Goal: Task Accomplishment & Management: Use online tool/utility

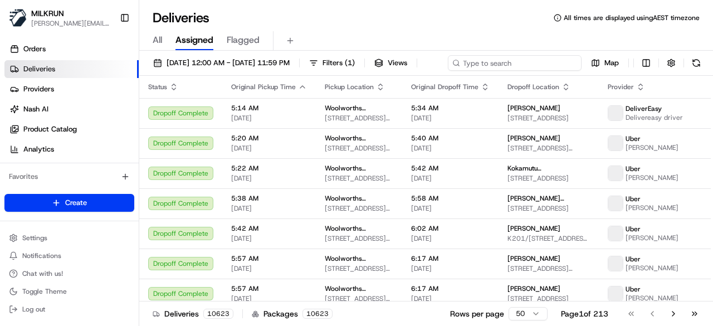
click at [534, 56] on div "20/08/2025 12:00 AM - 27/08/2025 11:59 PM Filters ( 1 ) Views Map" at bounding box center [425, 65] width 573 height 21
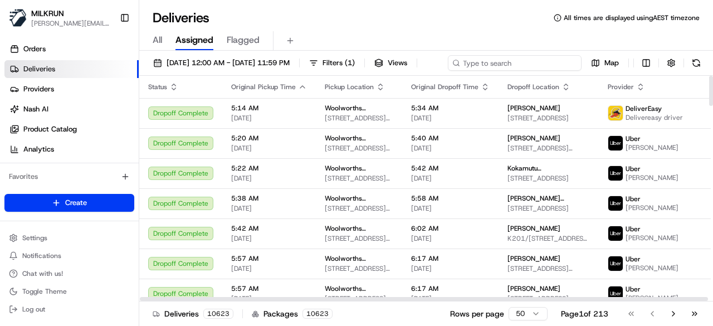
paste input "Maryam Basjarahil"
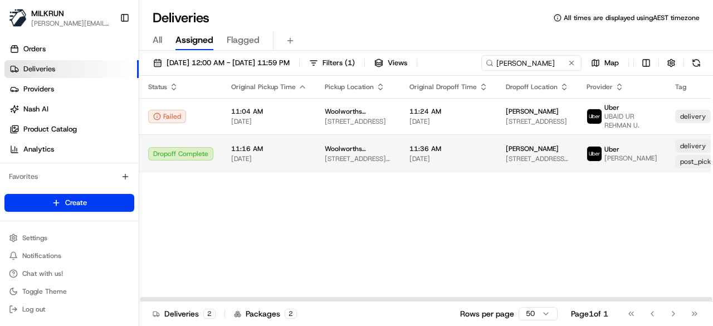
click at [675, 155] on div "post_pick_delivery" at bounding box center [708, 161] width 66 height 13
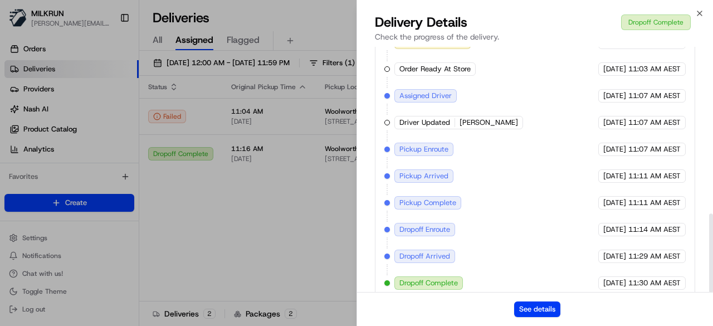
scroll to position [518, 0]
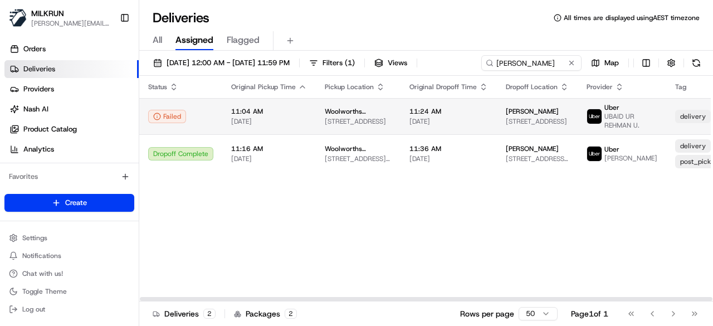
click at [233, 126] on td "11:04 AM 20/08/2025" at bounding box center [269, 116] width 94 height 36
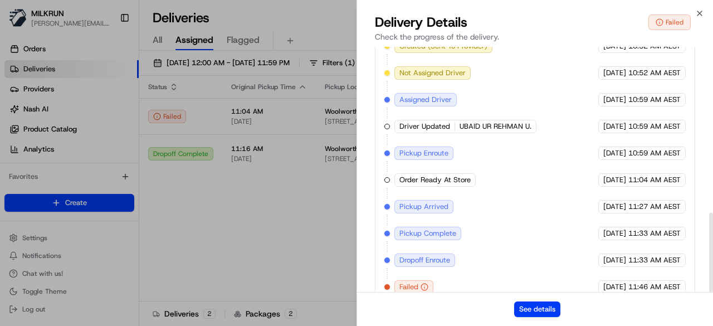
scroll to position [509, 0]
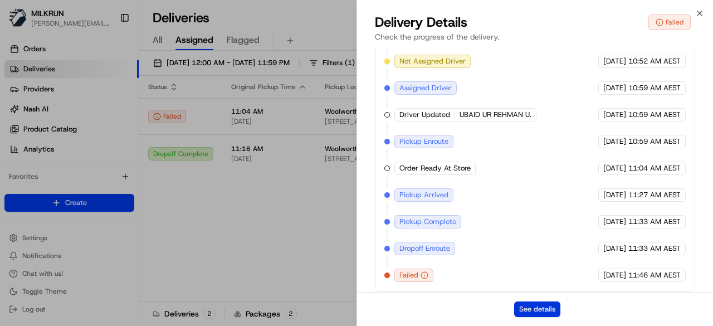
click at [538, 304] on button "See details" at bounding box center [537, 309] width 46 height 16
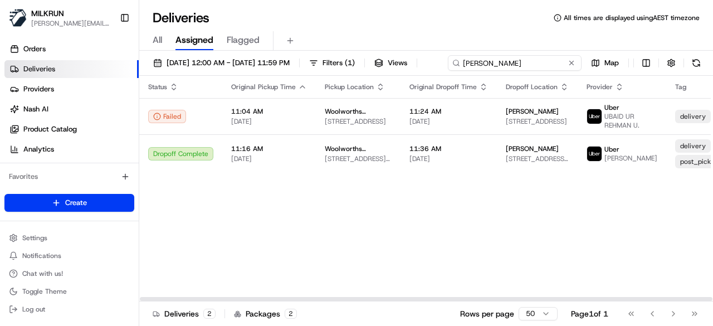
click at [574, 68] on input "Maryam Basjarahil" at bounding box center [515, 63] width 134 height 16
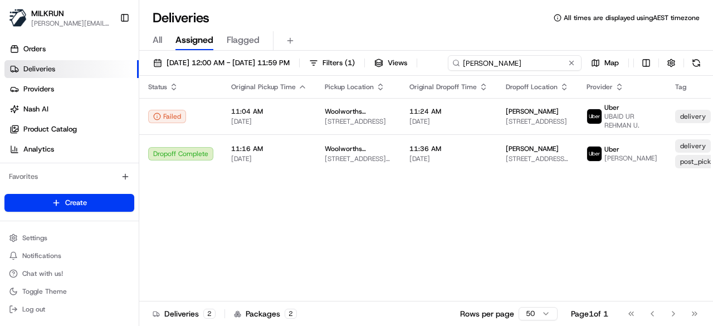
click at [448, 71] on input "Maryam Basjarahil" at bounding box center [515, 63] width 134 height 16
paste input "Jaklyn Hensley"
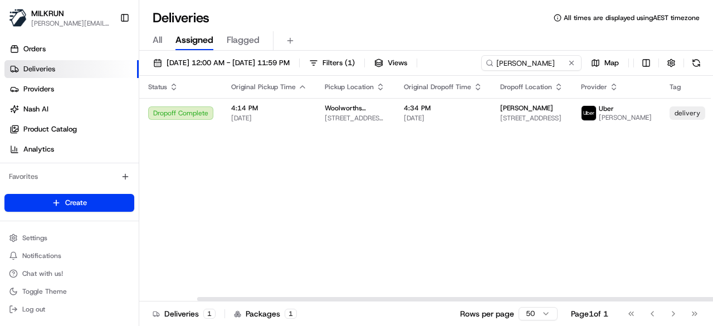
scroll to position [0, 512]
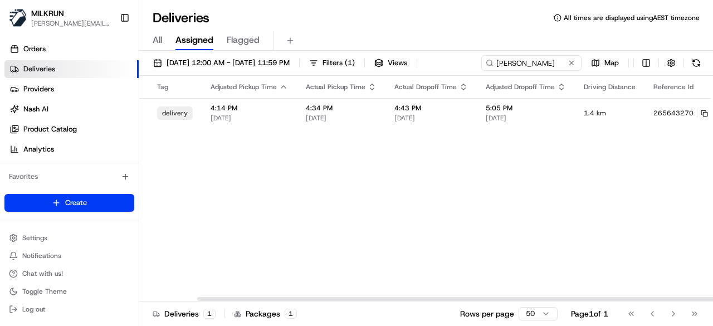
drag, startPoint x: 601, startPoint y: 199, endPoint x: 712, endPoint y: 202, distance: 110.8
click at [712, 202] on div "Status Original Pickup Time Pickup Location Original Dropoff Time Dropoff Locat…" at bounding box center [425, 188] width 573 height 225
click at [606, 165] on div "Status Original Pickup Time Pickup Location Original Dropoff Time Dropoff Locat…" at bounding box center [192, 188] width 1131 height 225
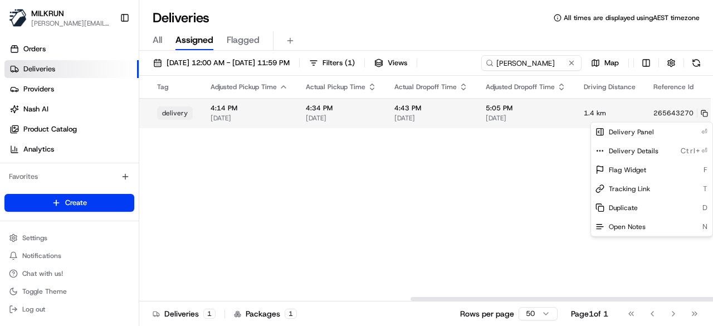
click at [681, 114] on html "MILKRUN toman@woolworths.com.au Toggle Sidebar Orders Deliveries Providers Nash…" at bounding box center [356, 163] width 713 height 326
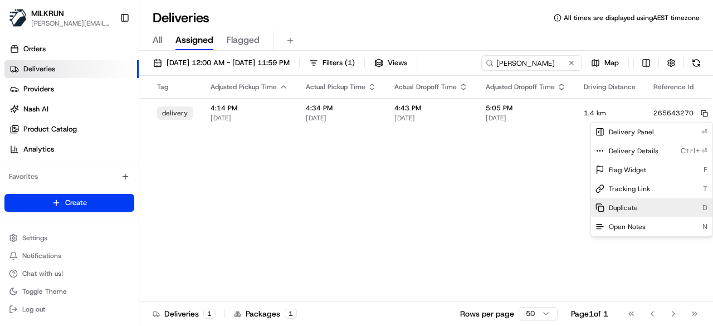
click at [634, 203] on span "Duplicate" at bounding box center [622, 207] width 29 height 9
click at [363, 194] on html "MILKRUN toman@woolworths.com.au Toggle Sidebar Orders Deliveries Providers Nash…" at bounding box center [356, 163] width 713 height 326
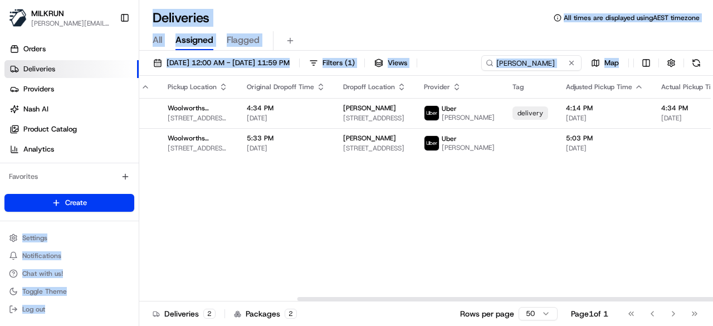
scroll to position [0, 0]
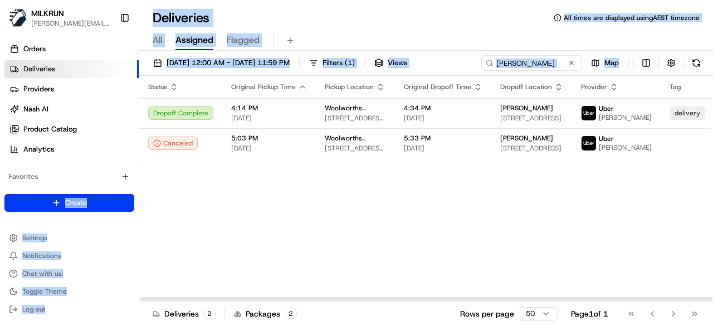
drag, startPoint x: 318, startPoint y: 178, endPoint x: 94, endPoint y: 183, distance: 225.0
click at [94, 183] on div "MILKRUN toman@woolworths.com.au Toggle Sidebar Orders Deliveries Providers Nash…" at bounding box center [356, 163] width 713 height 326
drag, startPoint x: 277, startPoint y: 200, endPoint x: 273, endPoint y: 189, distance: 12.5
click at [277, 200] on div "Status Original Pickup Time Pickup Location Original Dropoff Time Dropoff Locat…" at bounding box center [704, 188] width 1131 height 225
click at [289, 170] on div "Status Original Pickup Time Pickup Location Original Dropoff Time Dropoff Locat…" at bounding box center [704, 188] width 1131 height 225
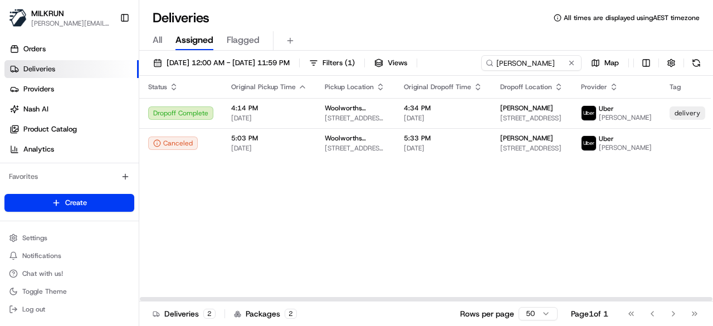
drag, startPoint x: 358, startPoint y: 179, endPoint x: 441, endPoint y: 203, distance: 85.8
click at [441, 203] on div "Status Original Pickup Time Pickup Location Original Dropoff Time Dropoff Locat…" at bounding box center [704, 188] width 1131 height 225
click at [547, 57] on div "20/08/2025 12:00 AM - 27/08/2025 11:59 PM Filters ( 1 ) Views Jaklyn Hensley Map" at bounding box center [425, 65] width 573 height 21
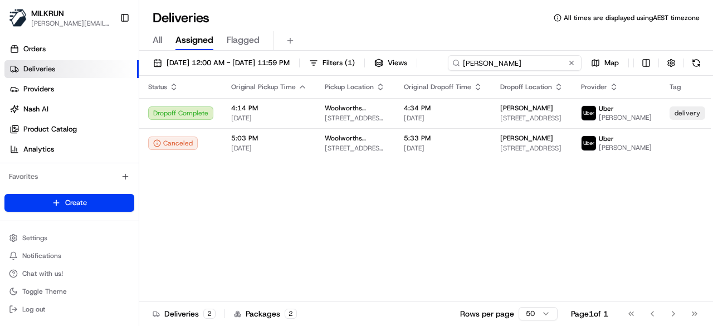
click at [547, 57] on div "20/08/2025 12:00 AM - 27/08/2025 11:59 PM Filters ( 1 ) Views Jaklyn Hensley Map" at bounding box center [425, 65] width 573 height 21
paste input "ulie Bat"
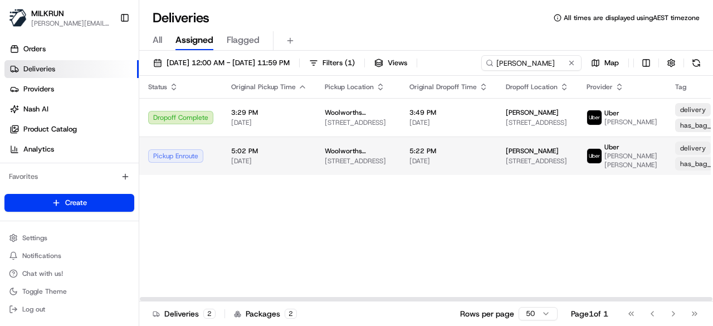
click at [437, 163] on td "5:22 PM 20/08/2025" at bounding box center [448, 155] width 96 height 38
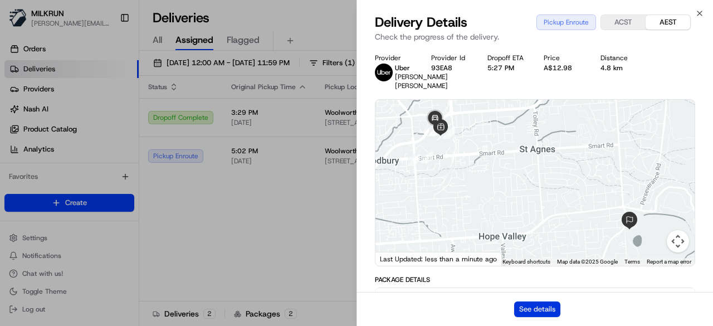
click at [537, 310] on button "See details" at bounding box center [537, 309] width 46 height 16
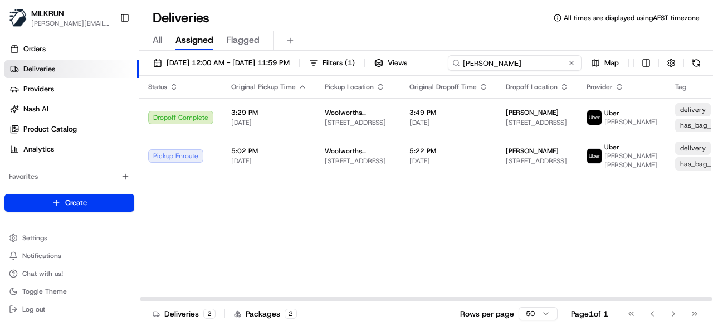
click at [556, 68] on div "20/08/2025 12:00 AM - 27/08/2025 11:59 PM Filters ( 1 ) Views Julie Batey Map" at bounding box center [425, 65] width 573 height 21
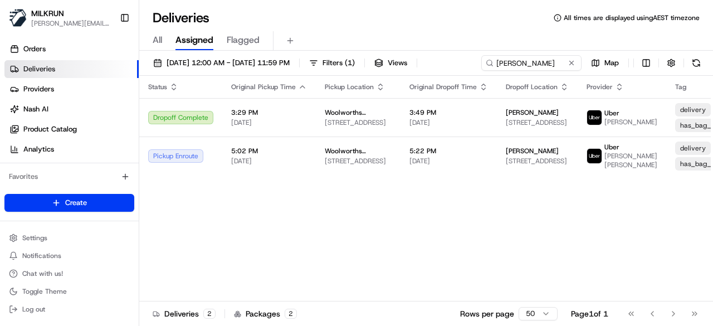
click at [556, 68] on div "20/08/2025 12:00 AM - 27/08/2025 11:59 PM Filters ( 1 ) Views Julie Batey Map" at bounding box center [425, 65] width 573 height 21
paste input "stin Conrad"
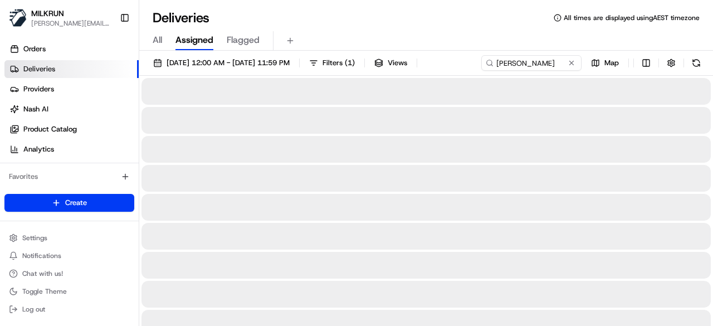
click at [395, 26] on div "Deliveries All times are displayed using AEST timezone" at bounding box center [425, 18] width 573 height 18
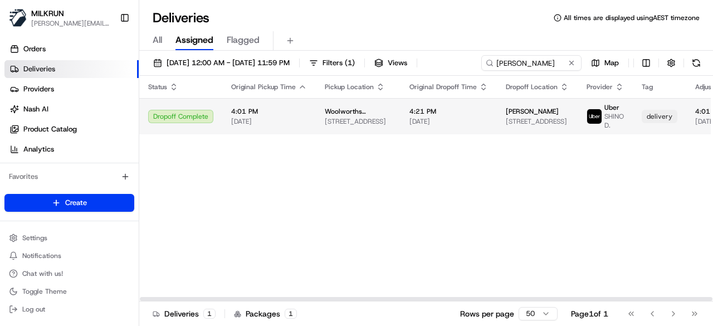
click at [386, 109] on td "Woolworths Supermarket AU - Lake Haven 53 Lake Haven Drive, Lake Haven, NSW 226…" at bounding box center [358, 116] width 85 height 36
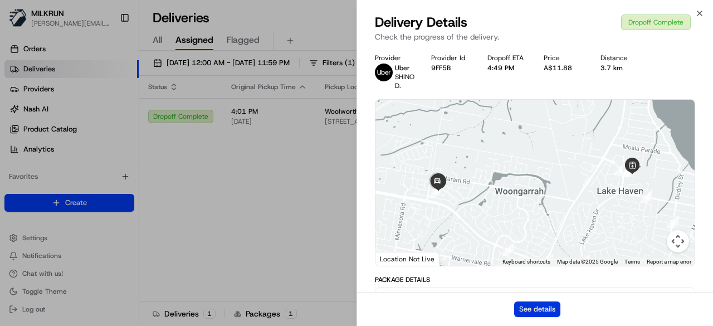
click at [530, 307] on button "See details" at bounding box center [537, 309] width 46 height 16
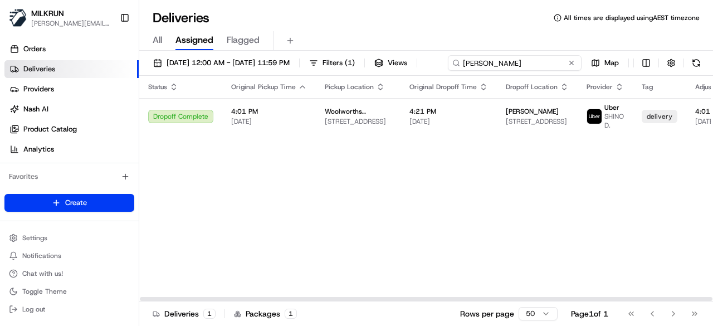
click at [528, 68] on div "20/08/2025 12:00 AM - 27/08/2025 11:59 PM Filters ( 1 ) Views Justin Conrad Map" at bounding box center [425, 65] width 573 height 21
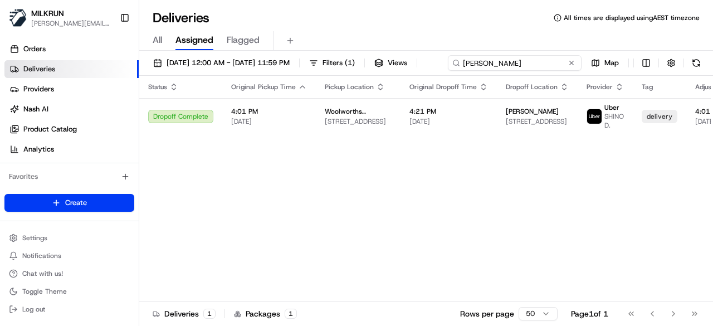
paste input "SHINO D."
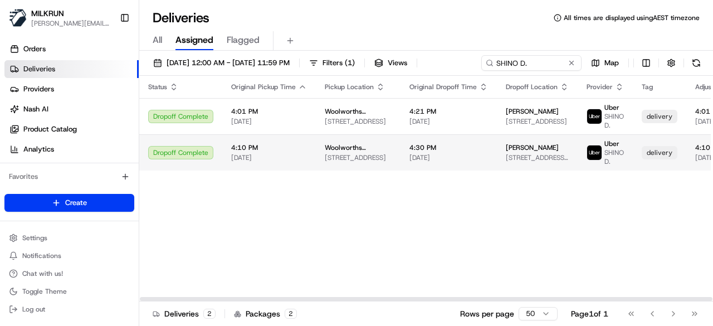
click at [497, 153] on td "Chloe Johnston 98 Dudley St, Gorokan, NSW 2263, AU" at bounding box center [537, 152] width 81 height 36
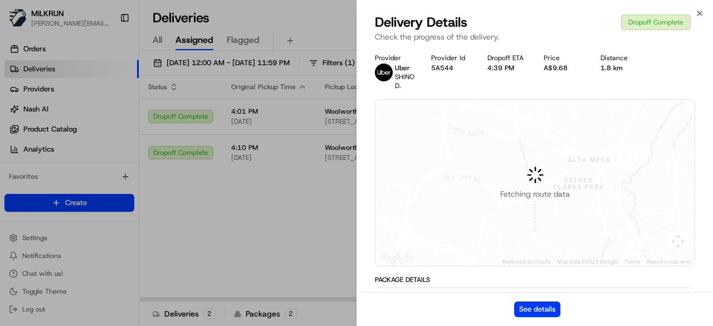
scroll to position [223, 0]
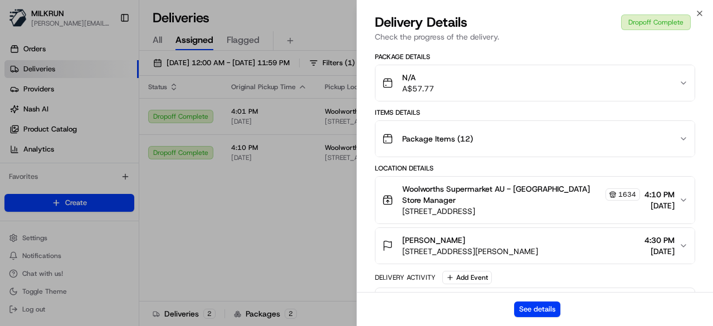
drag, startPoint x: 265, startPoint y: 215, endPoint x: 288, endPoint y: 181, distance: 40.8
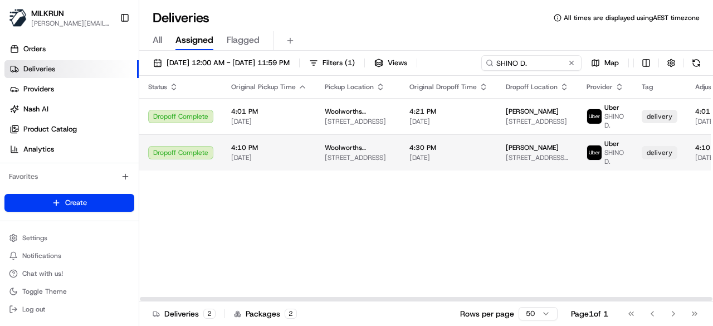
click at [380, 158] on span "53 Lake Haven Drive, Lake Haven, NSW 2263, AU" at bounding box center [358, 157] width 67 height 9
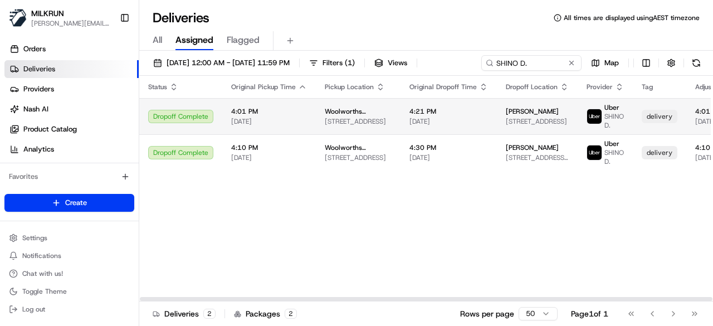
click at [446, 110] on span "4:21 PM" at bounding box center [448, 111] width 78 height 9
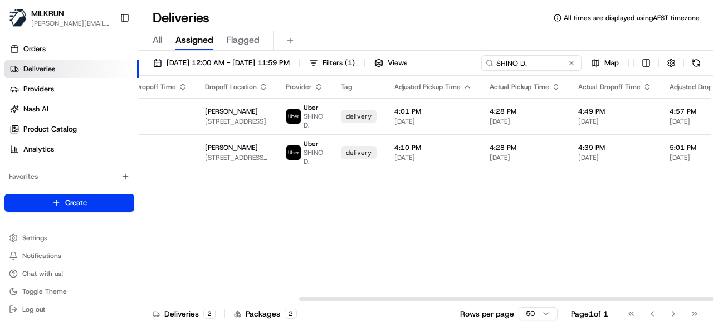
drag, startPoint x: 558, startPoint y: 300, endPoint x: 701, endPoint y: 271, distance: 146.0
click at [710, 297] on div at bounding box center [585, 299] width 572 height 4
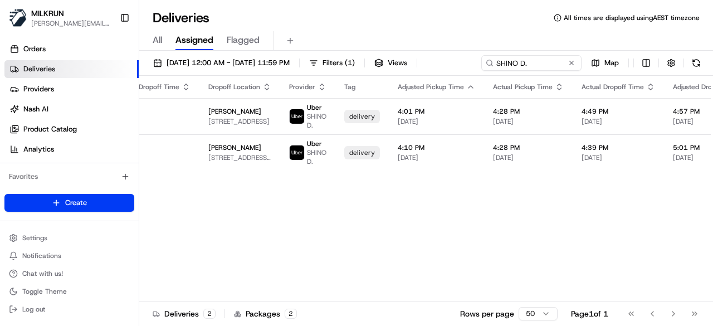
drag, startPoint x: 630, startPoint y: 301, endPoint x: 669, endPoint y: 189, distance: 119.0
click at [694, 293] on div "Status Original Pickup Time Pickup Location Original Dropoff Time Dropoff Locat…" at bounding box center [425, 202] width 573 height 252
click at [635, 228] on div "Status Original Pickup Time Pickup Location Original Dropoff Time Dropoff Locat…" at bounding box center [393, 188] width 1103 height 225
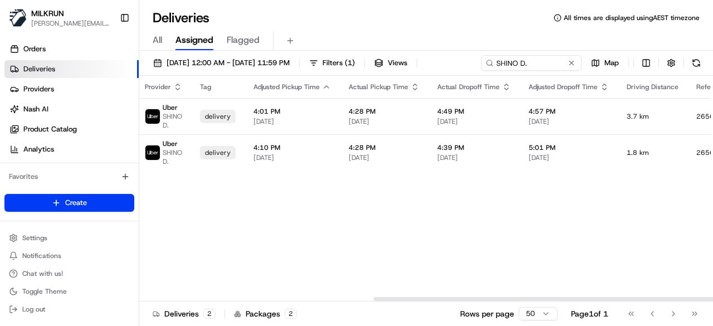
drag, startPoint x: 636, startPoint y: 297, endPoint x: 712, endPoint y: 275, distance: 79.3
click at [712, 297] on div at bounding box center [660, 299] width 572 height 4
click at [559, 293] on div "Status Original Pickup Time Pickup Location Original Dropoff Time Dropoff Locat…" at bounding box center [249, 188] width 1103 height 225
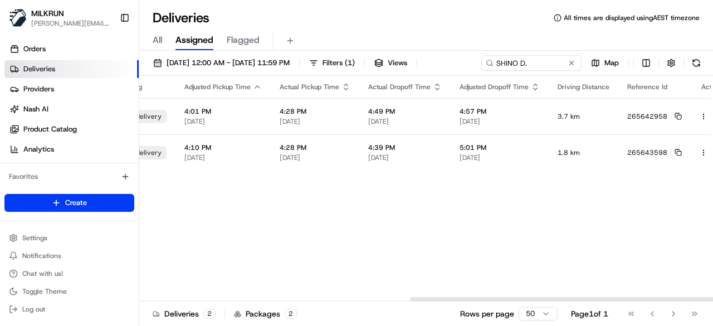
drag, startPoint x: 561, startPoint y: 297, endPoint x: 689, endPoint y: 292, distance: 128.7
click at [689, 297] on div at bounding box center [696, 299] width 572 height 4
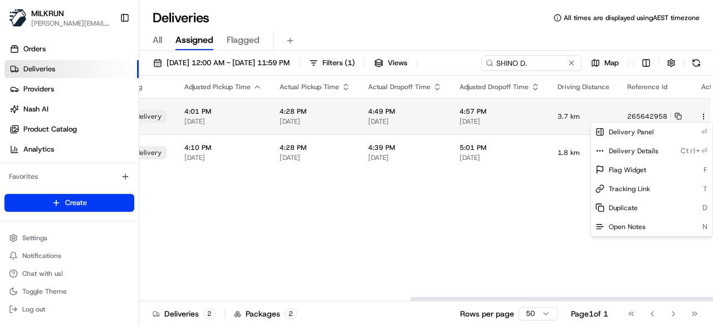
click at [683, 112] on html "MILKRUN toman@woolworths.com.au Toggle Sidebar Orders Deliveries Providers Nash…" at bounding box center [356, 163] width 713 height 326
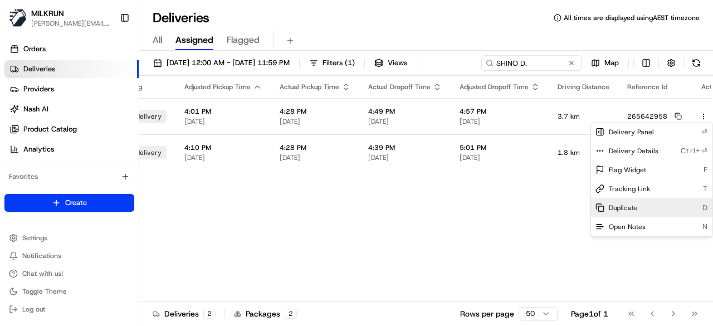
click at [625, 205] on span "Duplicate" at bounding box center [622, 207] width 29 height 9
click at [542, 62] on html "MILKRUN toman@woolworths.com.au Toggle Sidebar Orders Deliveries Providers Nash…" at bounding box center [356, 163] width 713 height 326
click at [542, 62] on input "SHINO D." at bounding box center [531, 63] width 100 height 16
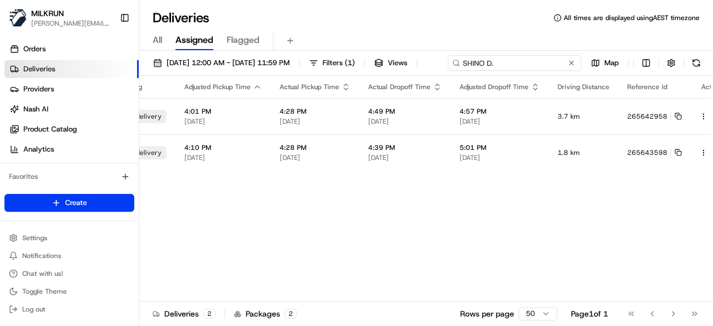
click at [542, 62] on div "20/08/2025 12:00 AM - 27/08/2025 11:59 PM Filters ( 1 ) Views SHINO D. Map" at bounding box center [425, 65] width 573 height 21
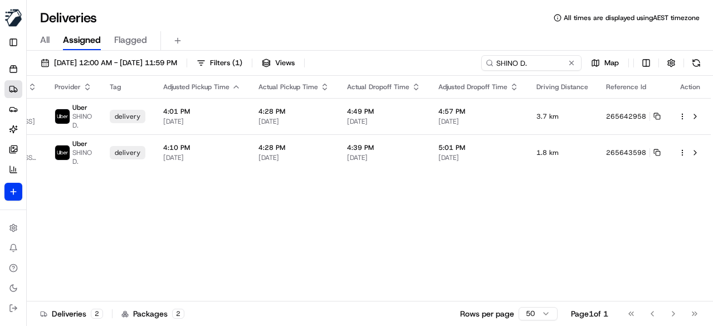
scroll to position [0, 398]
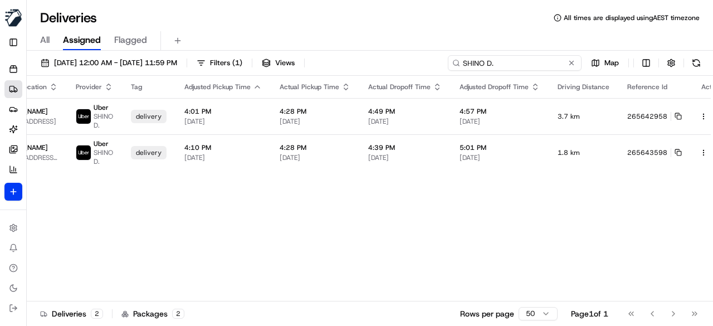
click at [524, 70] on input "SHINO D." at bounding box center [515, 63] width 134 height 16
paste input "[PERSON_NAME]"
type input "[PERSON_NAME]"
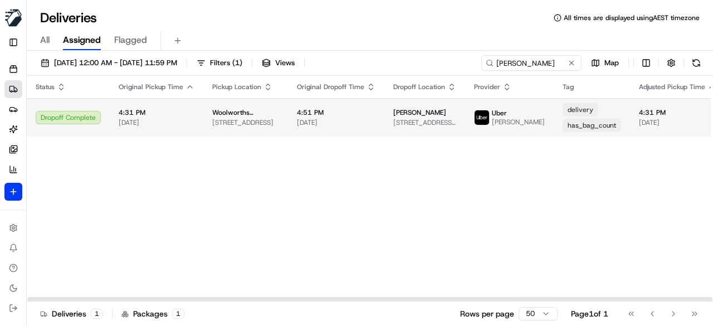
click at [431, 106] on td "Kyle Canavan 63 Armstrong St, Sunshine West, VIC 3020, AU" at bounding box center [424, 117] width 81 height 38
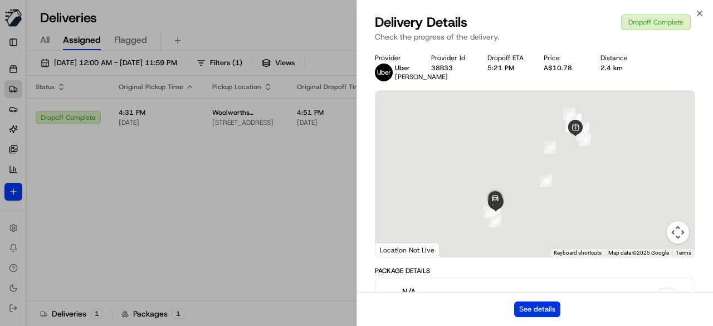
click at [552, 308] on button "See details" at bounding box center [537, 309] width 46 height 16
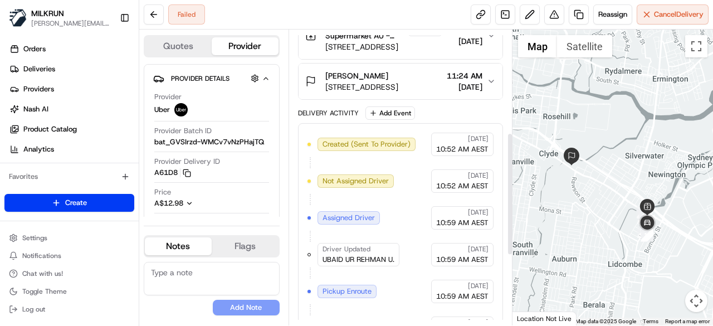
scroll to position [278, 0]
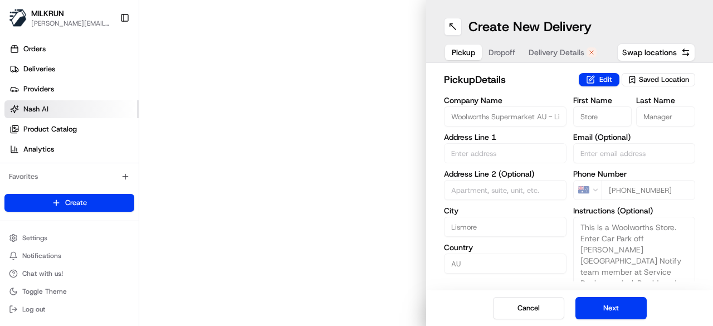
type input "[STREET_ADDRESS][PERSON_NAME]"
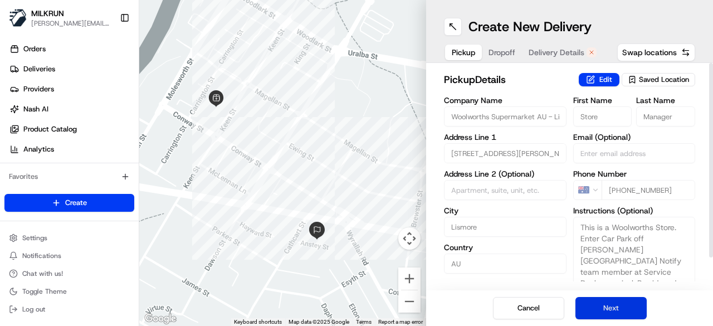
click at [607, 312] on button "Next" at bounding box center [610, 308] width 71 height 22
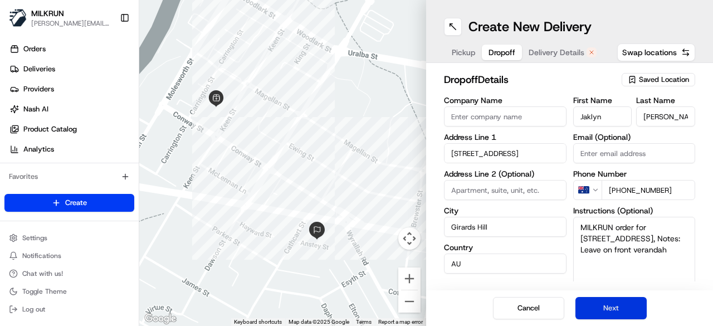
click at [602, 301] on button "Next" at bounding box center [610, 308] width 71 height 22
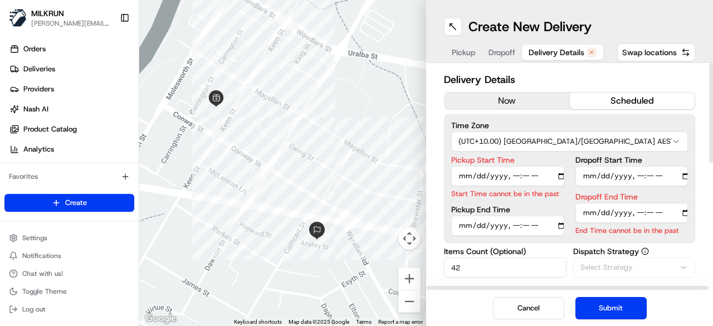
click at [485, 104] on button "now" at bounding box center [506, 100] width 125 height 17
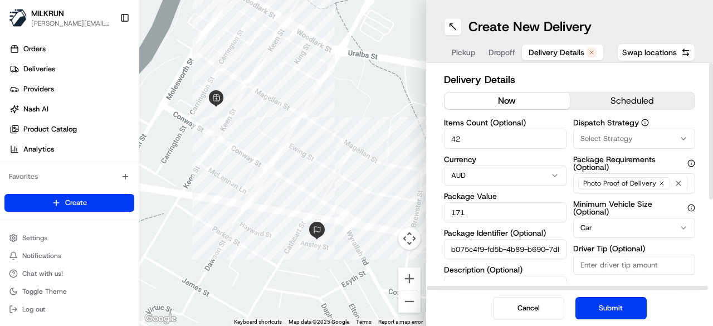
click at [605, 315] on button "Submit" at bounding box center [610, 308] width 71 height 22
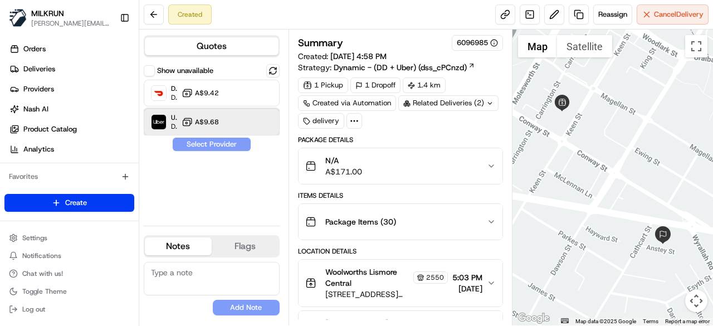
click at [232, 121] on div "Uber Dropoff ETA 22 minutes A$9.68" at bounding box center [212, 122] width 136 height 27
click at [227, 139] on button "Assign Provider" at bounding box center [211, 143] width 79 height 13
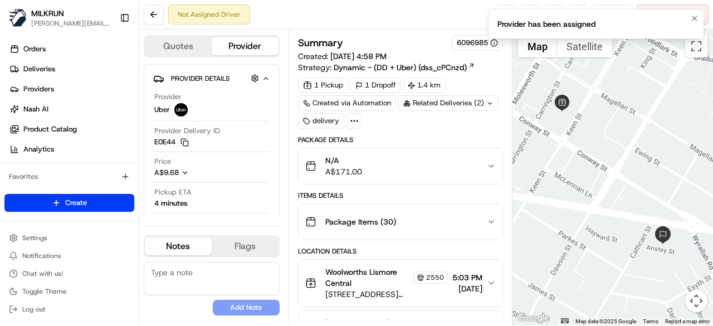
click at [686, 16] on li "Provider has been assigned" at bounding box center [596, 24] width 216 height 30
click at [687, 16] on li "Provider has been assigned" at bounding box center [596, 24] width 216 height 30
drag, startPoint x: 692, startPoint y: 21, endPoint x: 606, endPoint y: 23, distance: 86.3
click at [692, 21] on icon "Notifications (F8)" at bounding box center [694, 18] width 9 height 9
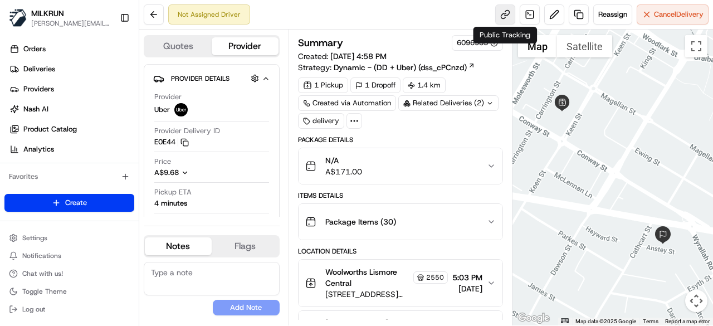
click at [502, 9] on link at bounding box center [505, 14] width 20 height 20
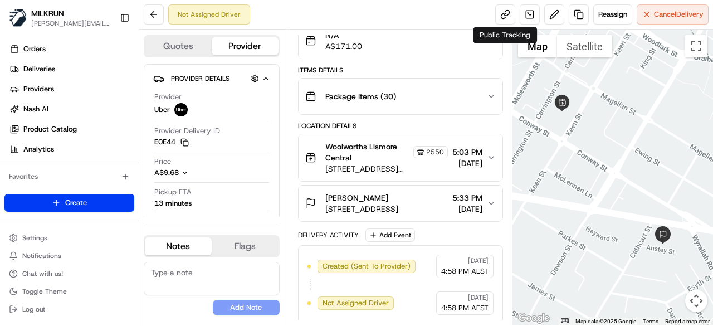
click at [698, 2] on div "Not Assigned Driver Reassign Cancel Delivery" at bounding box center [425, 15] width 573 height 30
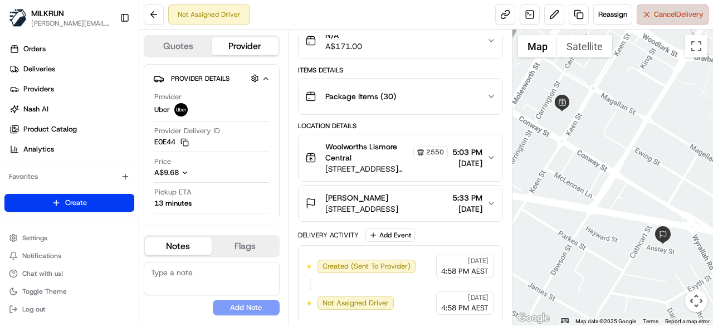
click at [691, 9] on button "Cancel Delivery" at bounding box center [672, 14] width 72 height 20
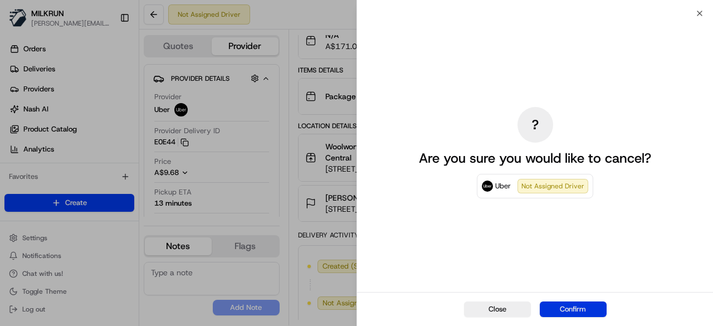
click at [595, 302] on button "Confirm" at bounding box center [572, 309] width 67 height 16
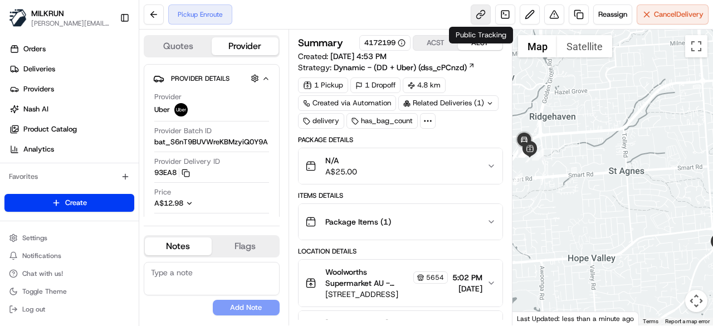
click at [475, 17] on link at bounding box center [480, 14] width 20 height 20
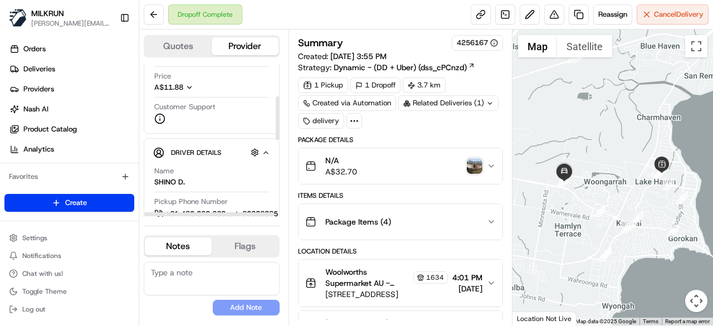
scroll to position [111, 0]
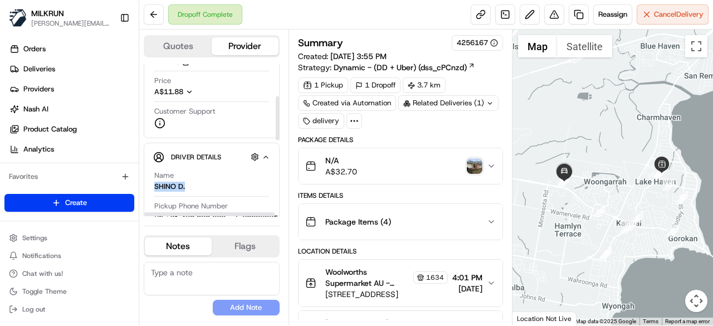
drag, startPoint x: 197, startPoint y: 189, endPoint x: 146, endPoint y: 180, distance: 51.3
click at [146, 180] on div "Driver Details Hidden ( 4 ) Name SHINO D. Pickup Phone Number +61 480 020 263 e…" at bounding box center [212, 312] width 136 height 338
copy div "SHINO D."
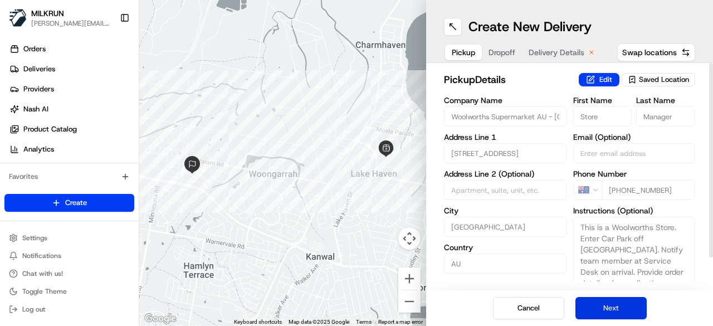
click at [614, 317] on button "Next" at bounding box center [610, 308] width 71 height 22
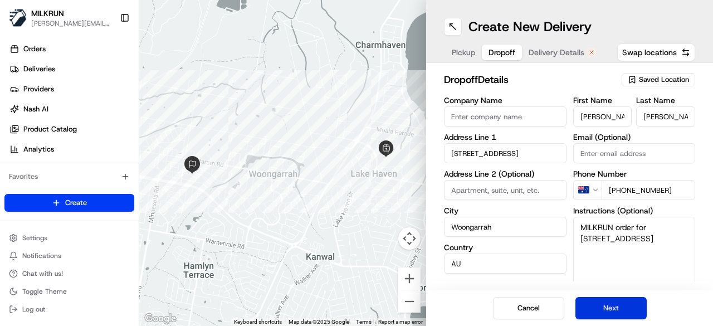
click at [617, 310] on button "Next" at bounding box center [610, 308] width 71 height 22
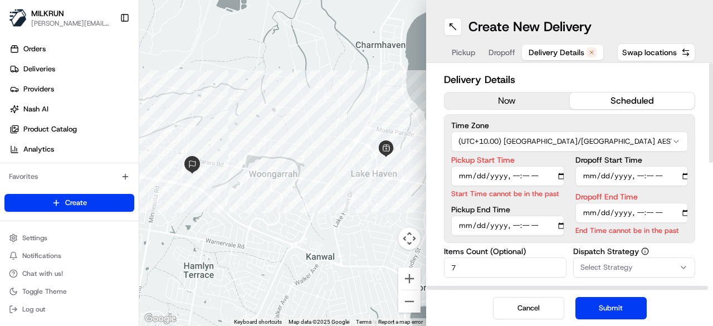
click at [530, 104] on button "now" at bounding box center [506, 100] width 125 height 17
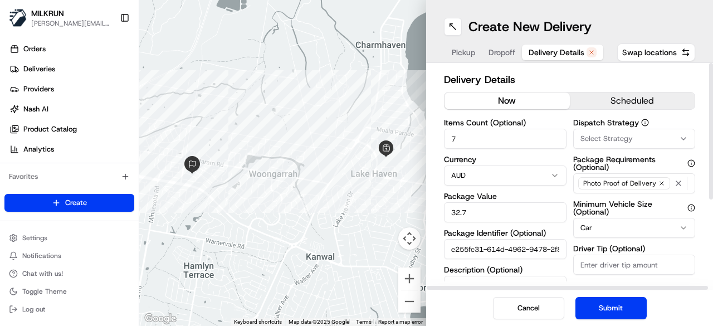
click at [589, 306] on button "Submit" at bounding box center [610, 308] width 71 height 22
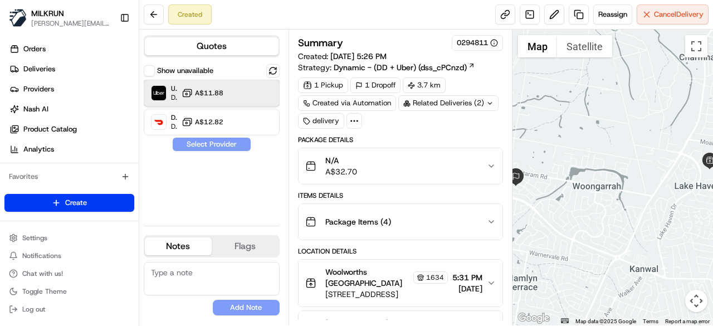
click at [204, 100] on div "Uber Dropoff ETA 37 minutes A$11.88" at bounding box center [212, 93] width 136 height 27
click at [207, 140] on button "Assign Provider" at bounding box center [211, 143] width 79 height 13
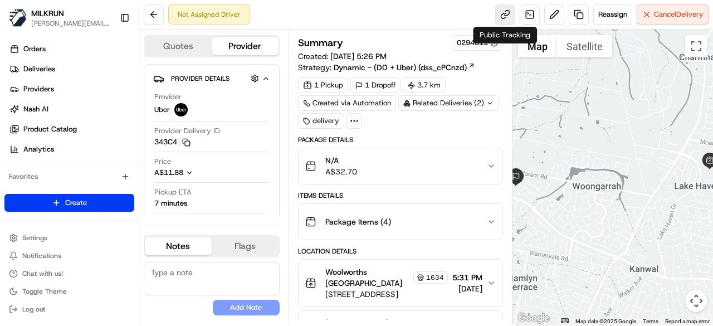
click at [508, 13] on link at bounding box center [505, 14] width 20 height 20
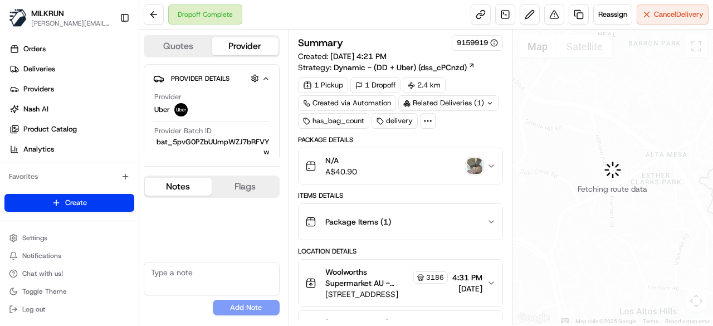
scroll to position [78, 0]
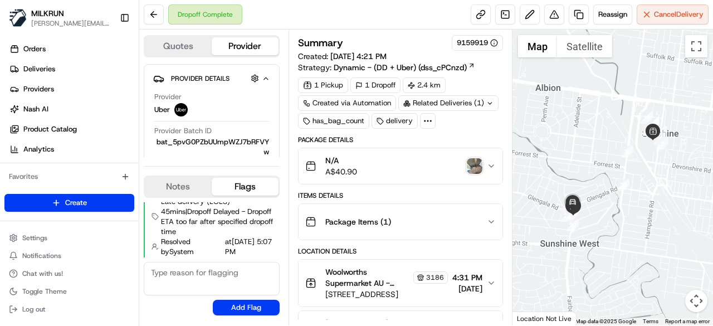
click at [478, 158] on img "button" at bounding box center [474, 166] width 16 height 16
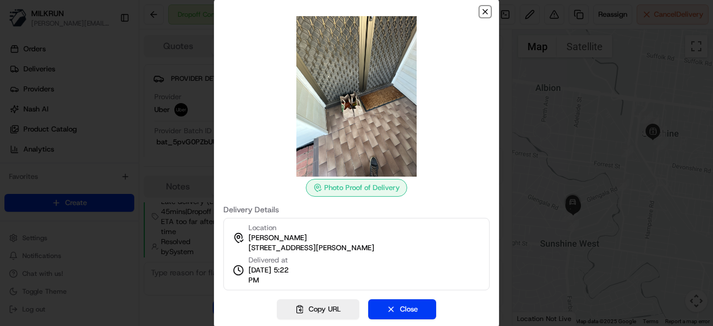
click at [484, 7] on icon "button" at bounding box center [484, 11] width 9 height 9
